Goal: Task Accomplishment & Management: Manage account settings

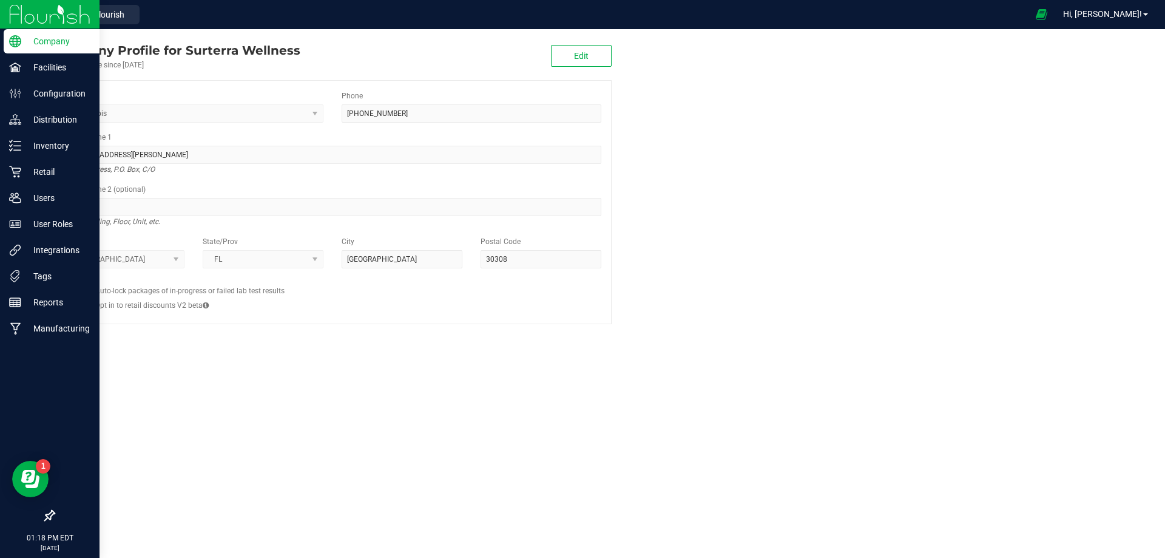
click at [18, 12] on img at bounding box center [49, 14] width 81 height 29
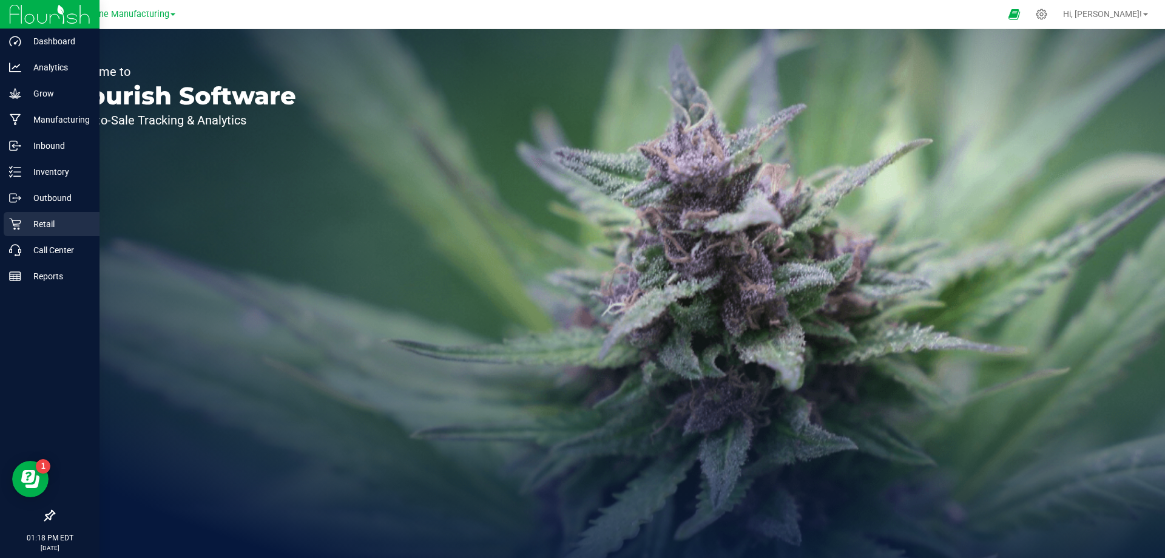
click at [66, 230] on p "Retail" at bounding box center [57, 224] width 73 height 15
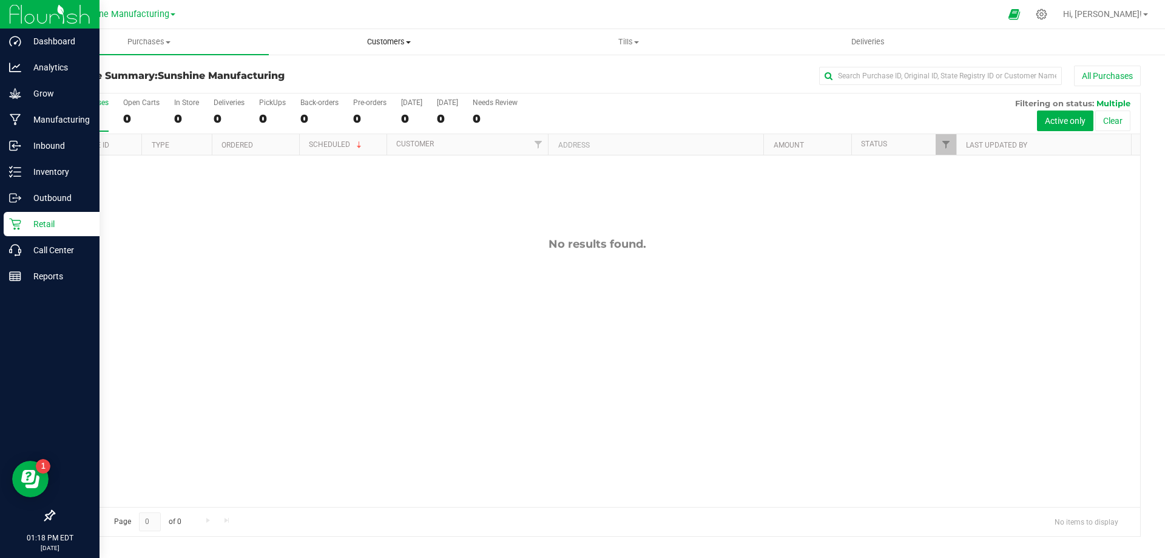
click at [389, 38] on span "Customers" at bounding box center [388, 41] width 238 height 11
click at [326, 75] on span "All customers" at bounding box center [312, 73] width 87 height 10
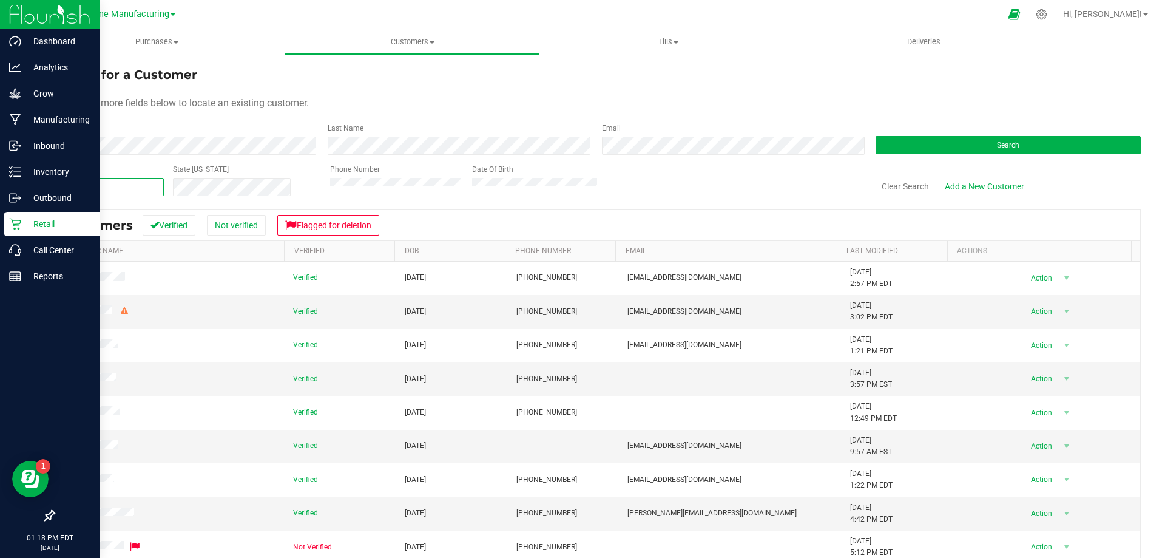
click at [136, 180] on span at bounding box center [108, 187] width 110 height 18
paste input "655861"
type input "655861"
click at [958, 141] on button "Search" at bounding box center [1007, 145] width 265 height 18
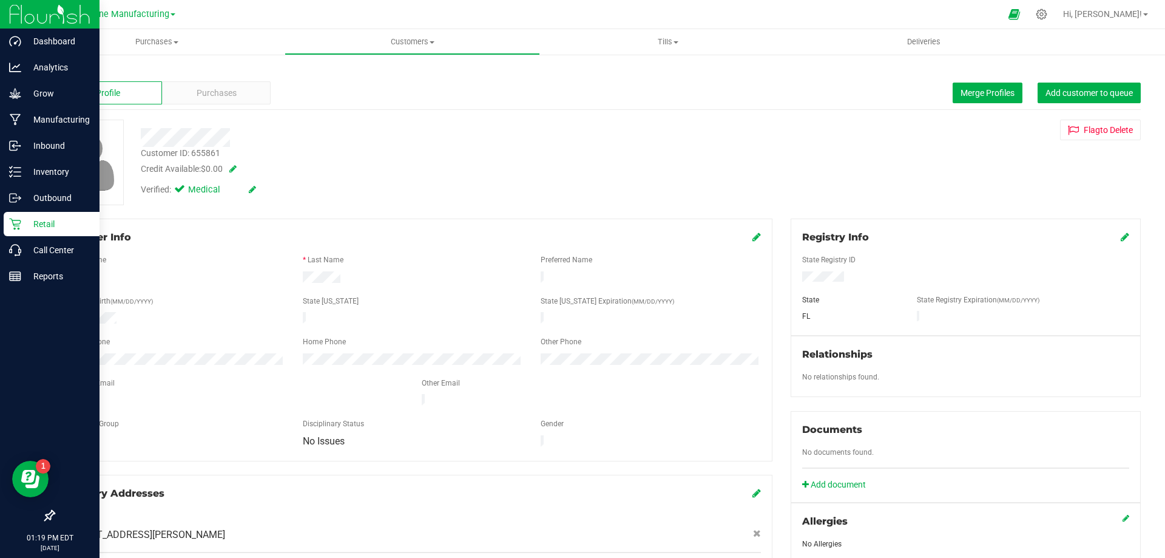
click at [232, 170] on span at bounding box center [230, 168] width 12 height 8
click at [232, 170] on span "$0.00 0" at bounding box center [248, 172] width 90 height 18
type input "25.0"
type input "$25.00"
click at [307, 167] on span at bounding box center [302, 171] width 14 height 8
